Goal: Information Seeking & Learning: Learn about a topic

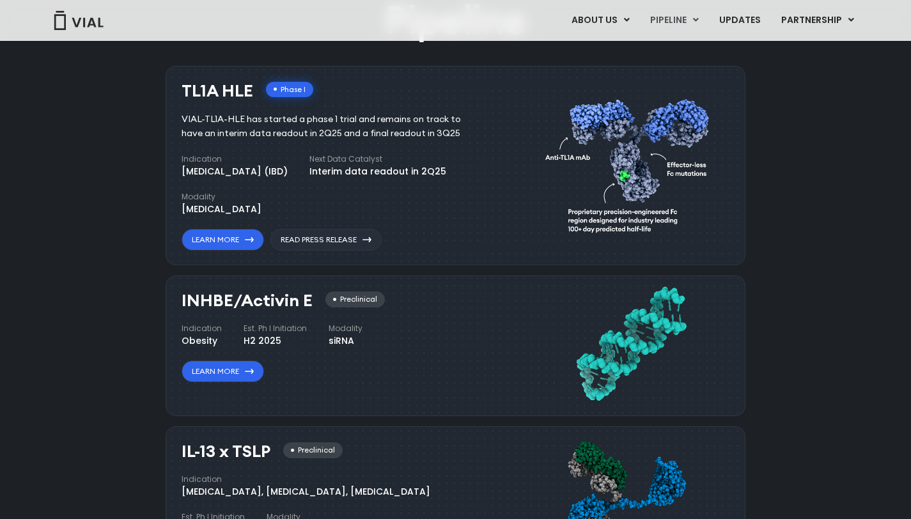
scroll to position [786, 0]
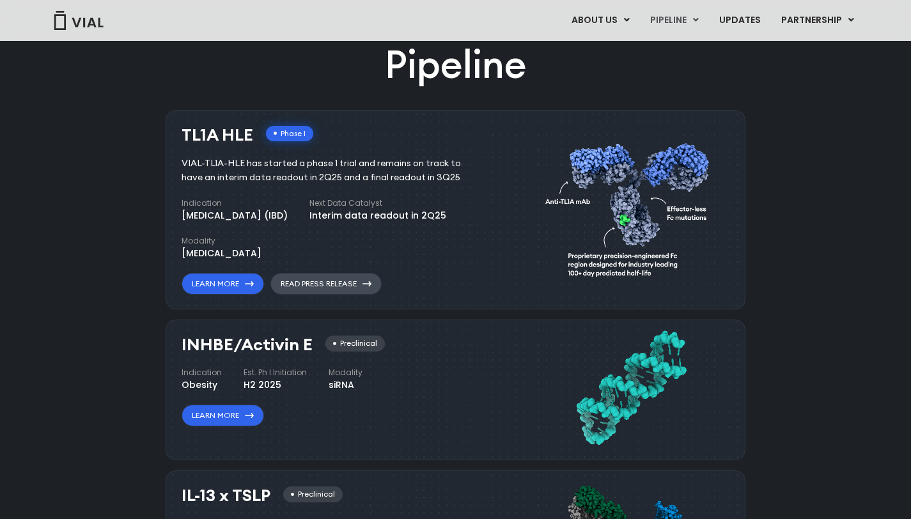
click at [368, 283] on icon at bounding box center [366, 283] width 9 height 5
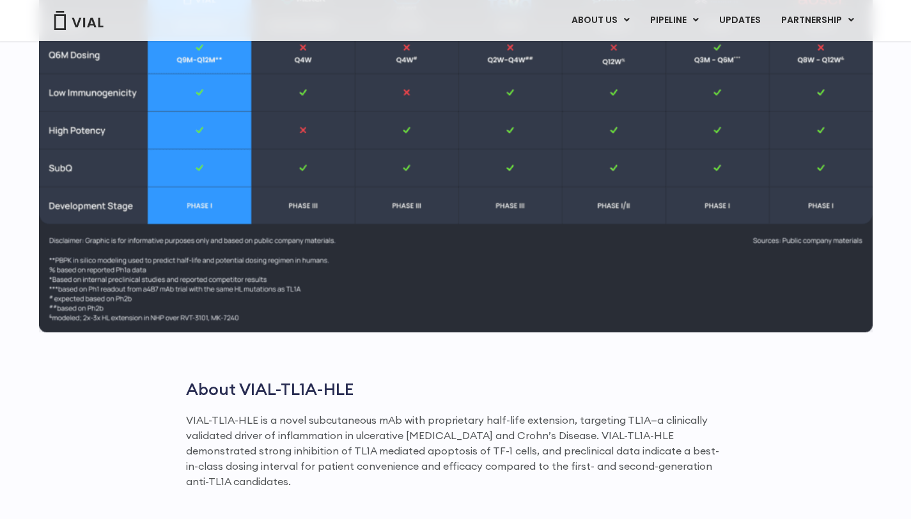
scroll to position [1550, 0]
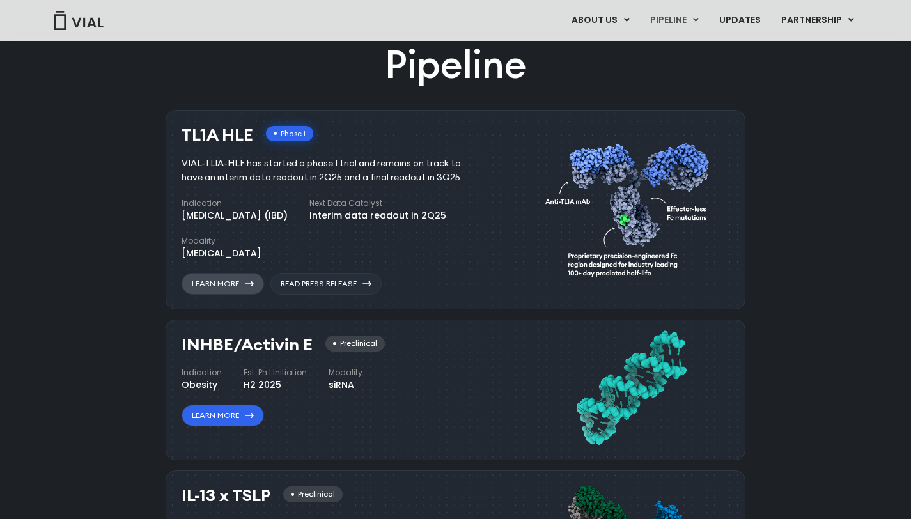
click at [241, 282] on link "Learn More" at bounding box center [223, 284] width 82 height 22
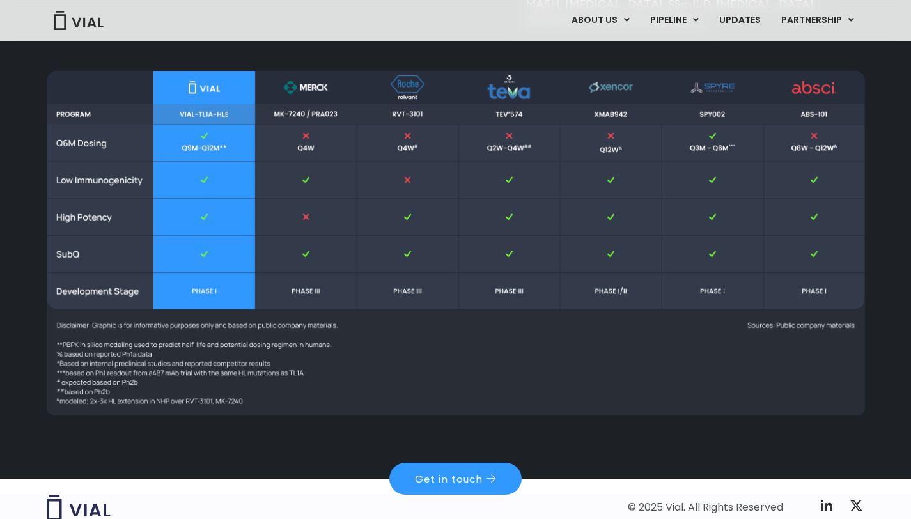
scroll to position [1730, 0]
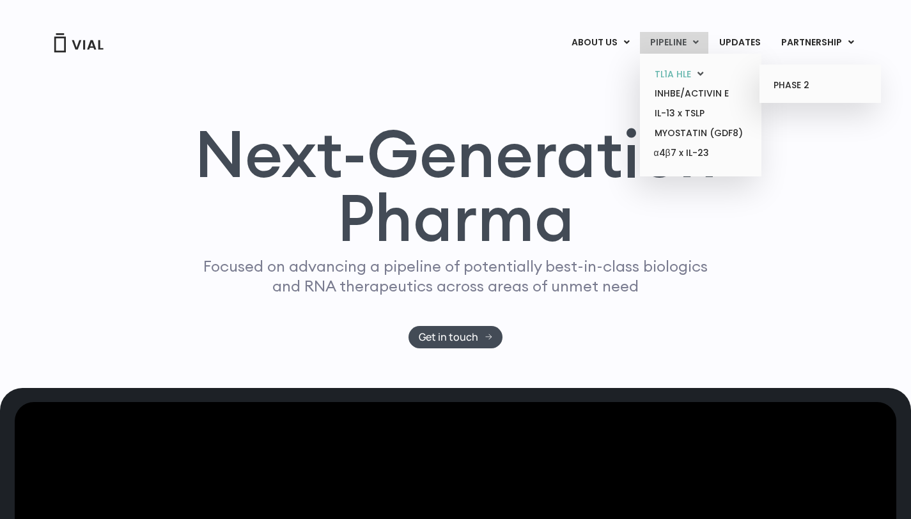
click at [680, 72] on link "TL1A HLE" at bounding box center [700, 75] width 112 height 20
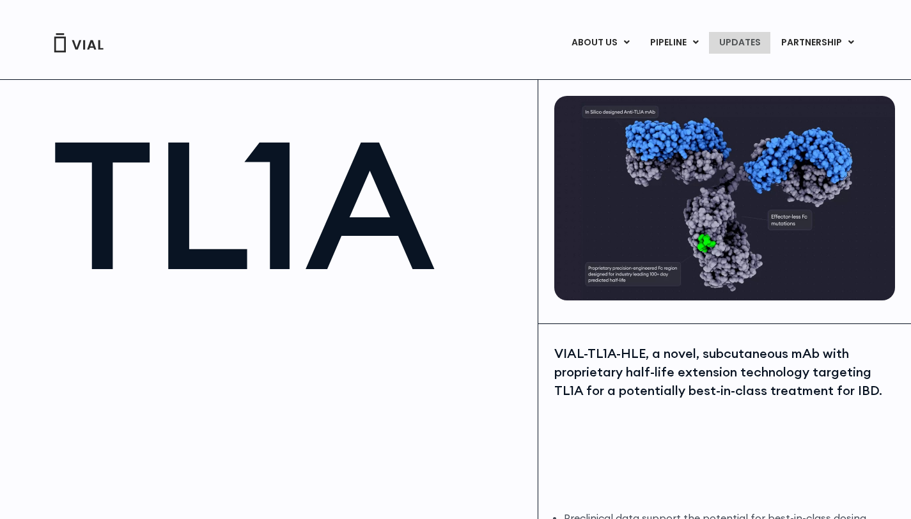
click at [720, 45] on link "UPDATES" at bounding box center [739, 43] width 61 height 22
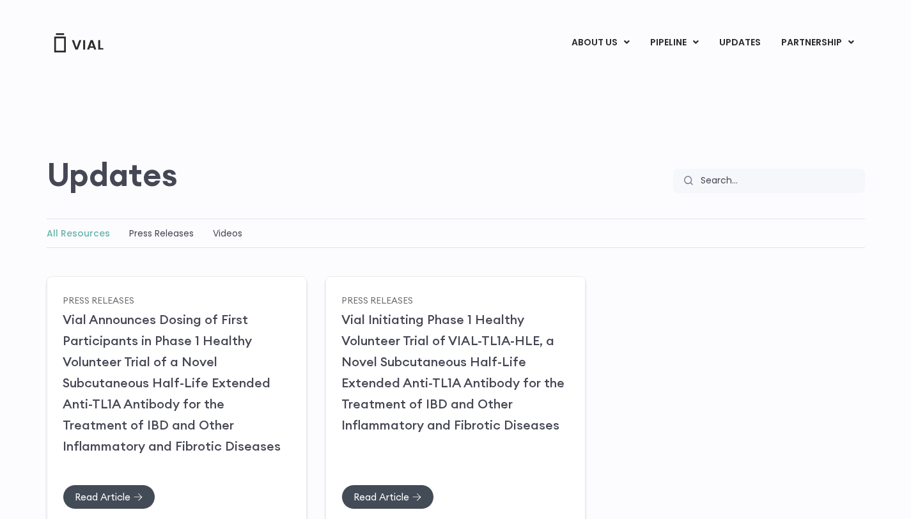
click at [170, 226] on div "Press Releases" at bounding box center [161, 233] width 65 height 15
click at [157, 234] on link "Press Releases" at bounding box center [161, 233] width 65 height 13
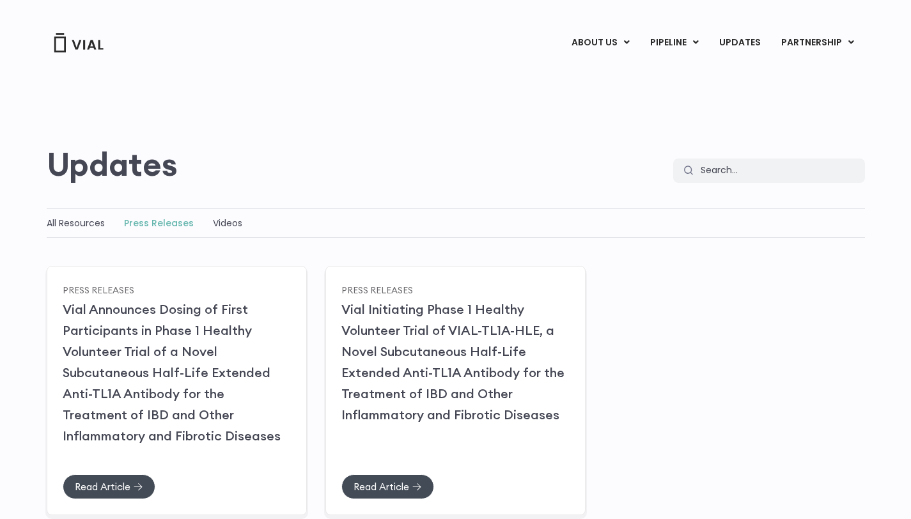
click at [228, 231] on div "All Resources Press Releases Videos" at bounding box center [456, 222] width 818 height 29
click at [231, 221] on link "Videos" at bounding box center [227, 223] width 29 height 13
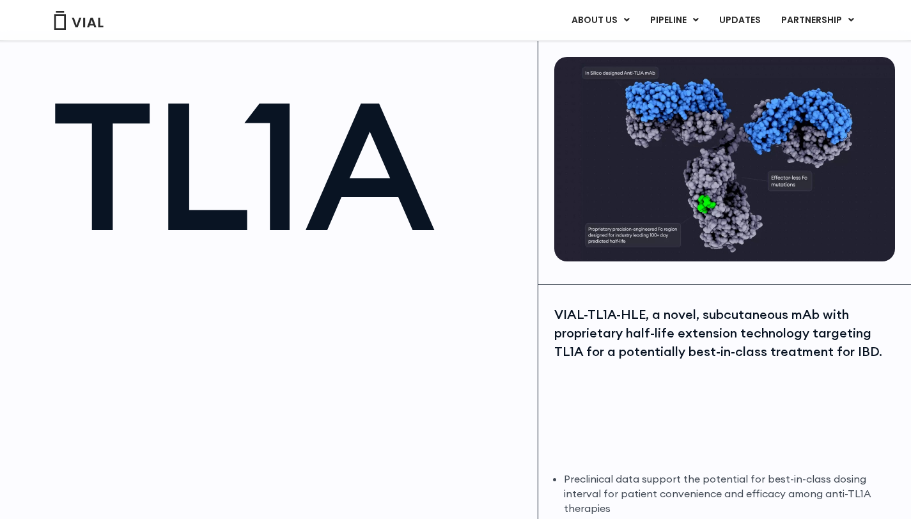
scroll to position [787, 0]
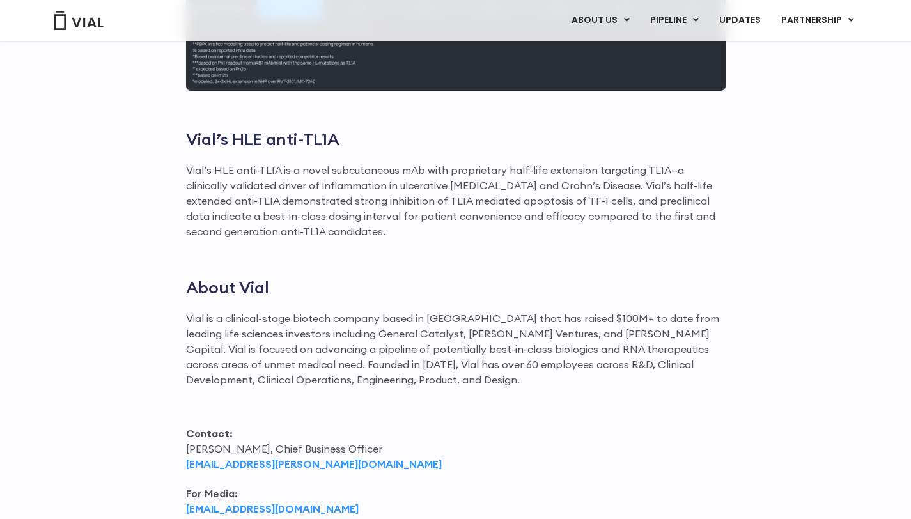
scroll to position [1499, 0]
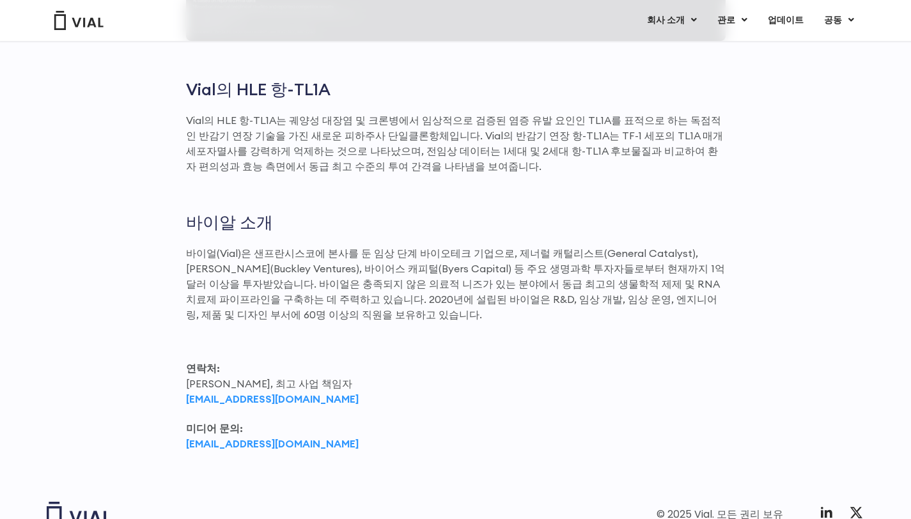
scroll to position [1431, 0]
